Goal: Obtain resource: Obtain resource

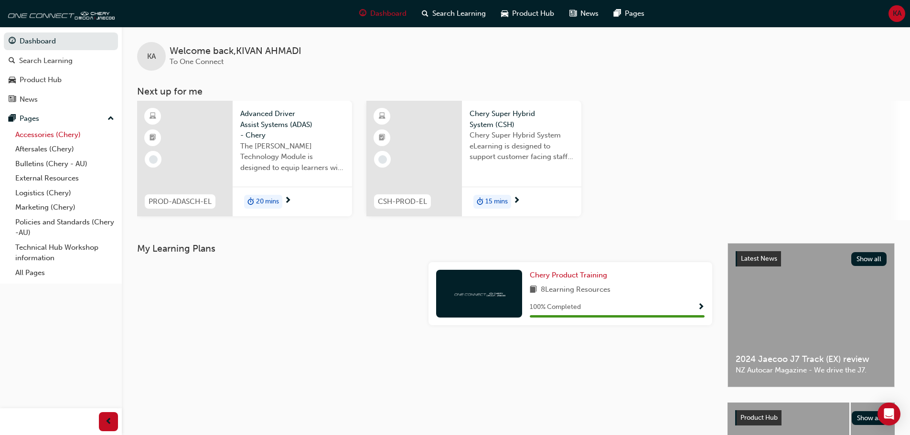
click at [50, 137] on link "Accessories (Chery)" at bounding box center [64, 135] width 107 height 15
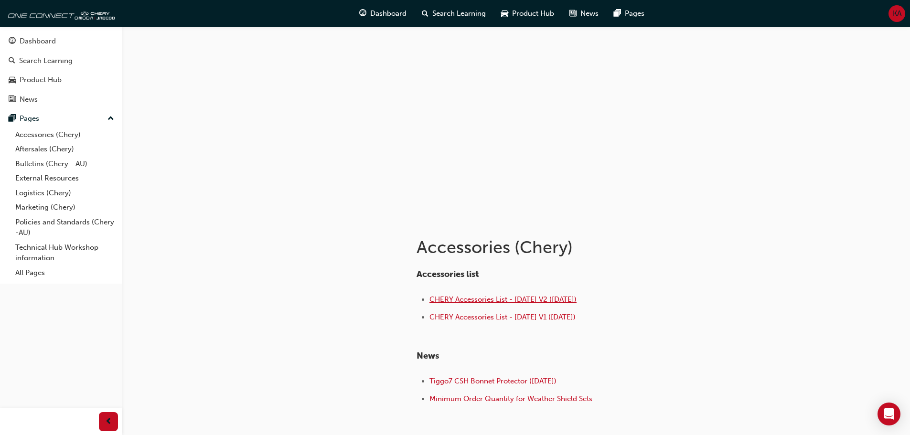
click at [460, 297] on span "CHERY Accessories List - [DATE] V2 ([DATE])" at bounding box center [502, 299] width 147 height 9
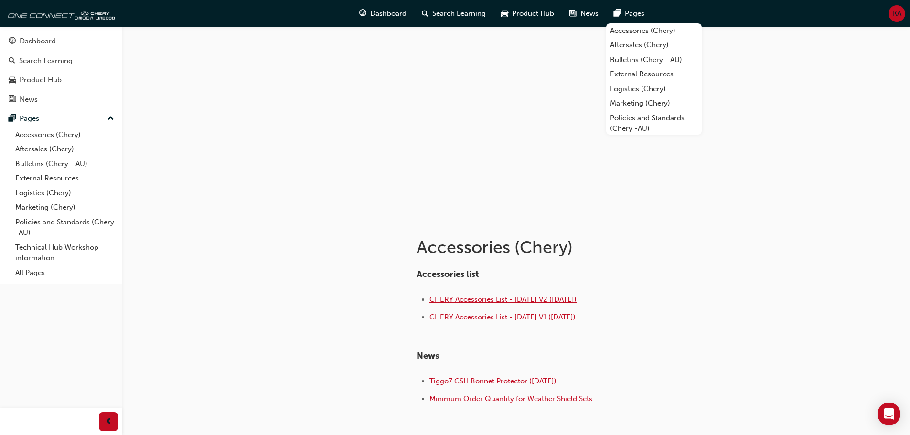
click at [489, 299] on span "CHERY Accessories List - [DATE] V2 ([DATE])" at bounding box center [502, 299] width 147 height 9
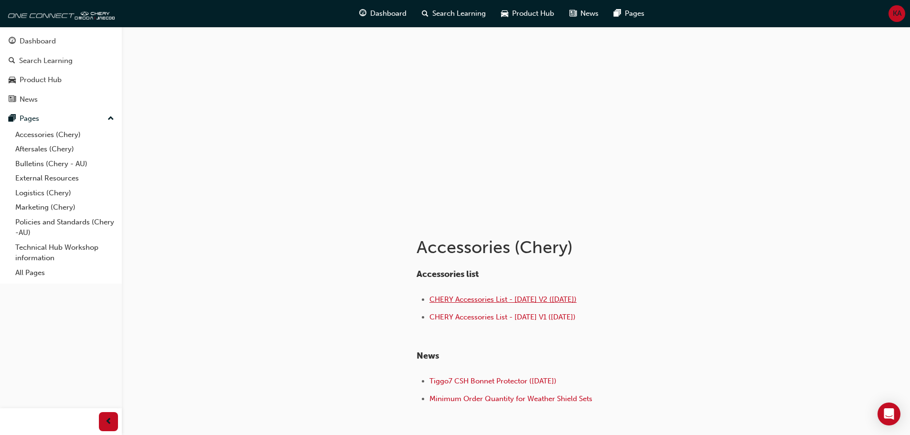
click at [528, 302] on span "CHERY Accessories List - [DATE] V2 ([DATE])" at bounding box center [502, 299] width 147 height 9
click at [774, 270] on div "Accessories list CHERY Accessories List - Sep 25 V2 (18.09.25) CHERY Accessorie…" at bounding box center [602, 334] width 371 height 145
click at [839, 276] on div "Accessories (Chery) Accessories list CHERY Accessories List - Sep 25 V2 (18.09.…" at bounding box center [455, 249] width 910 height 499
click at [360, 260] on div at bounding box center [315, 331] width 172 height 227
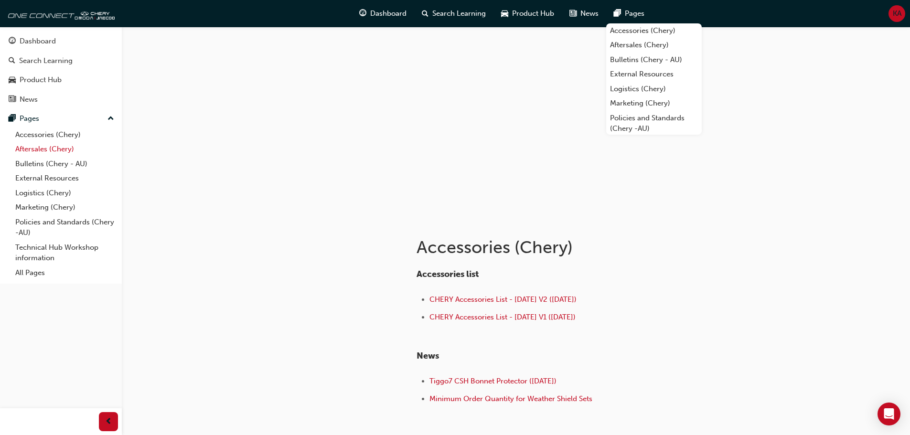
click at [38, 148] on link "Aftersales (Chery)" at bounding box center [64, 149] width 107 height 15
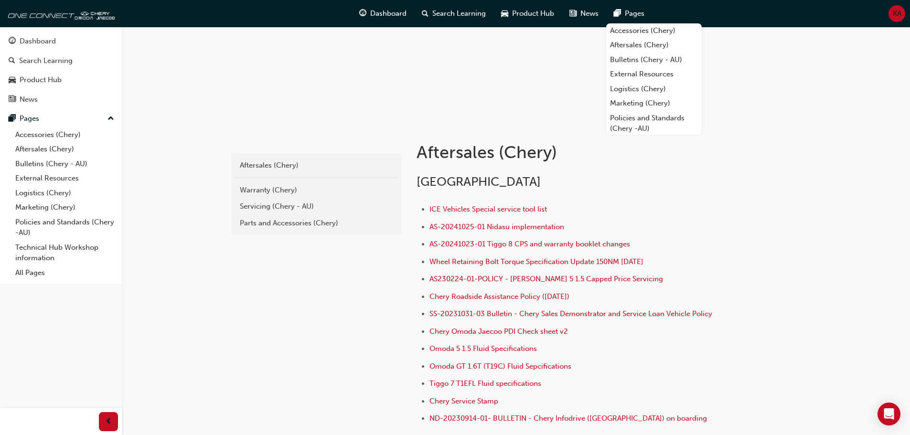
scroll to position [96, 0]
click at [258, 222] on div "Parts and Accessories (Chery)" at bounding box center [316, 222] width 153 height 11
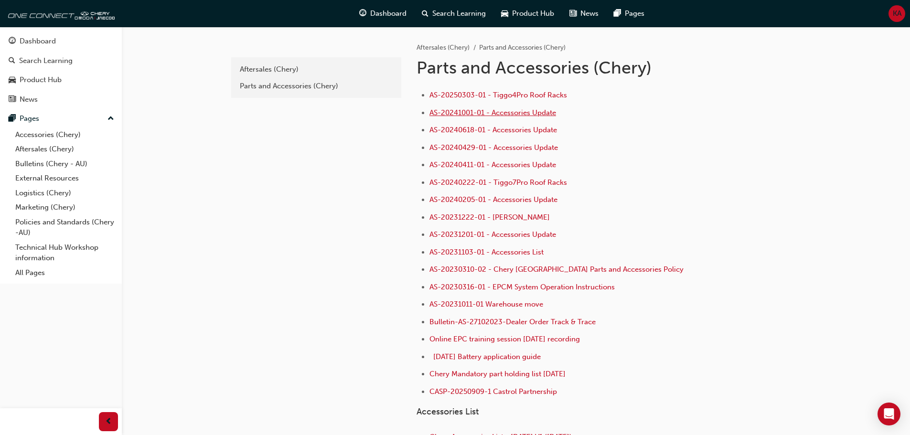
click at [544, 112] on span "AS-20241001-01 - Accessories Update" at bounding box center [492, 112] width 127 height 9
click at [44, 135] on link "Accessories (Chery)" at bounding box center [64, 135] width 107 height 15
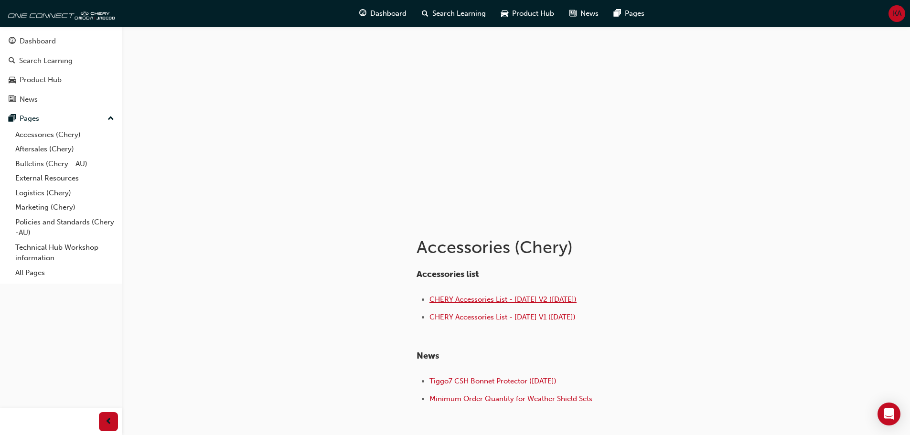
click at [504, 297] on span "CHERY Accessories List - [DATE] V2 ([DATE])" at bounding box center [502, 299] width 147 height 9
